Goal: Transaction & Acquisition: Subscribe to service/newsletter

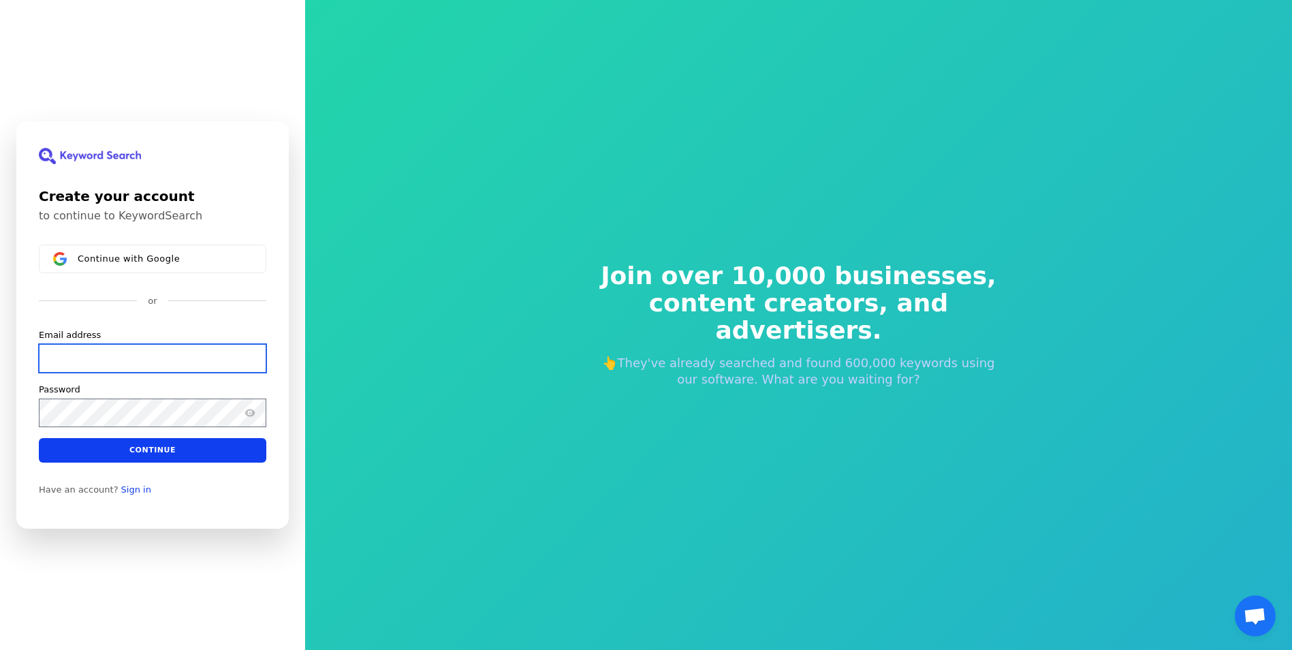
click at [99, 358] on input "Email address" at bounding box center [152, 358] width 227 height 29
